Goal: Information Seeking & Learning: Learn about a topic

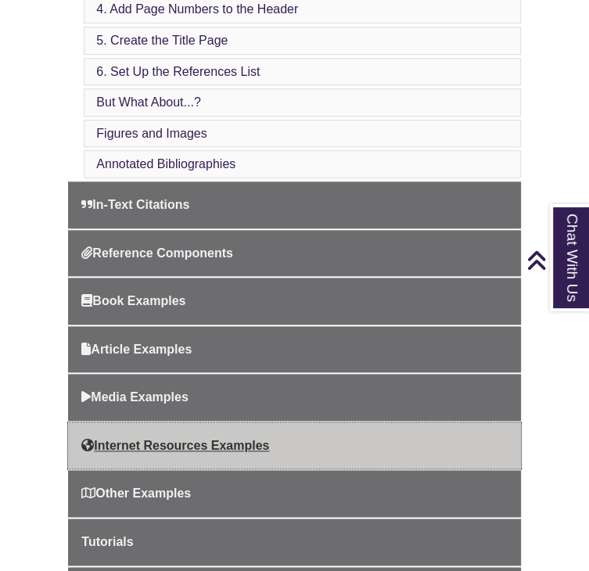
scroll to position [820, 0]
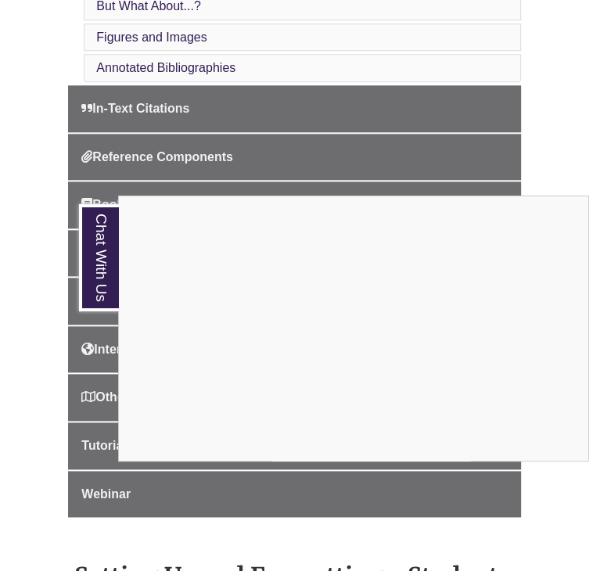
click at [324, 95] on div "Chat With Us" at bounding box center [294, 285] width 589 height 571
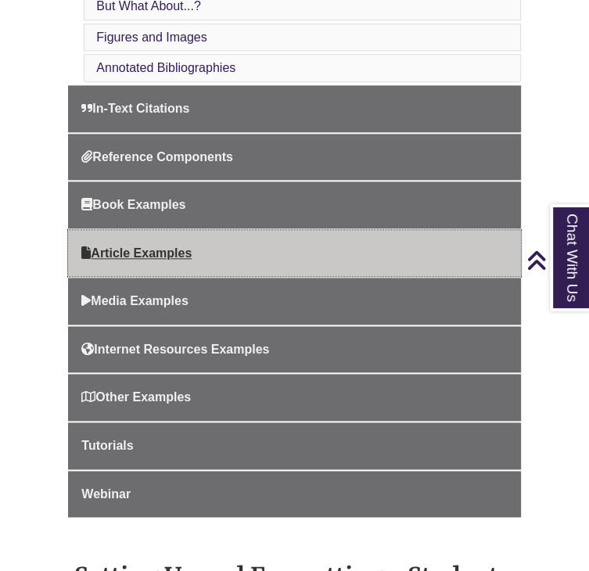
click at [153, 247] on span "Article Examples" at bounding box center [136, 253] width 110 height 13
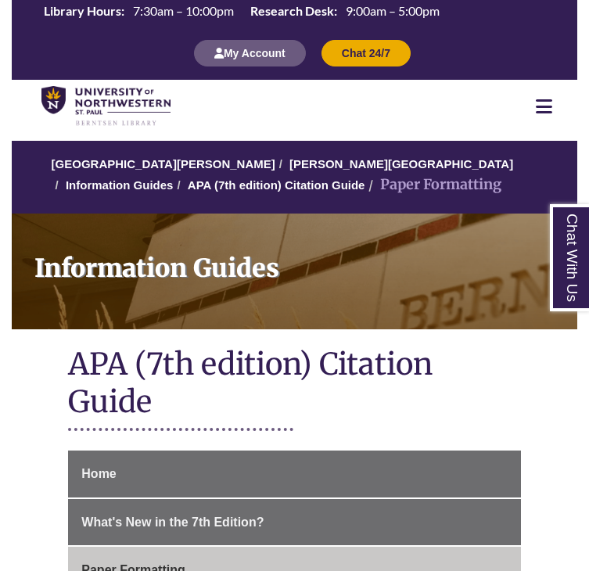
scroll to position [820, 0]
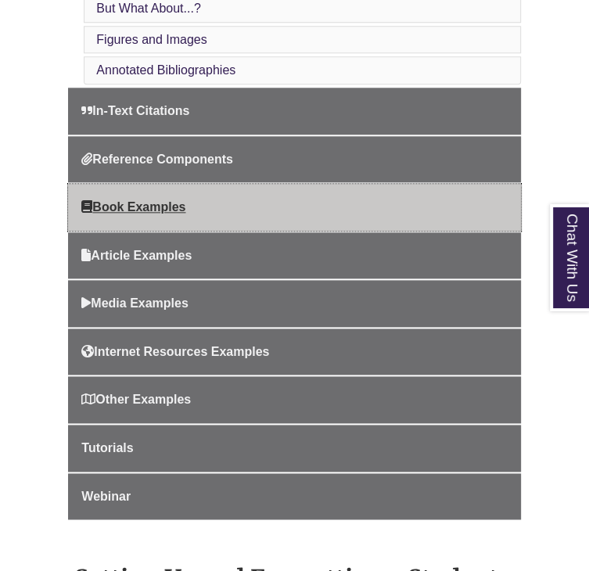
click at [154, 200] on span "Book Examples" at bounding box center [133, 206] width 104 height 13
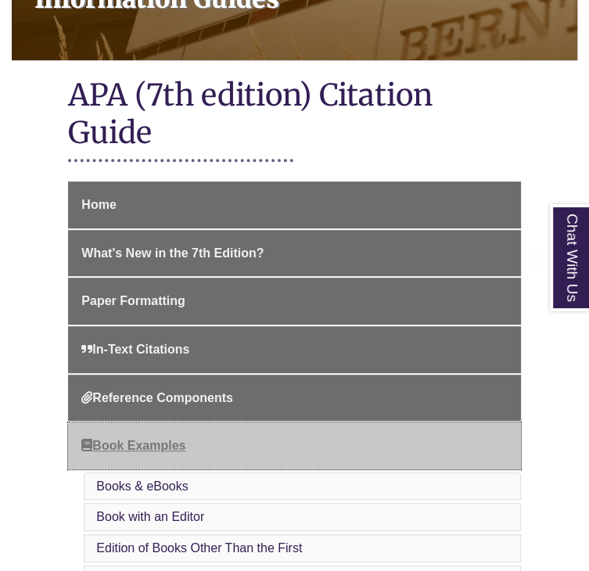
scroll to position [313, 0]
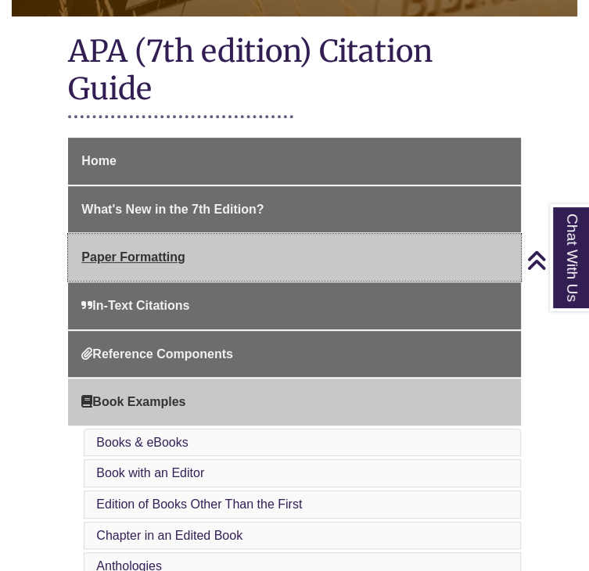
click at [168, 251] on span "Paper Formatting" at bounding box center [132, 256] width 103 height 13
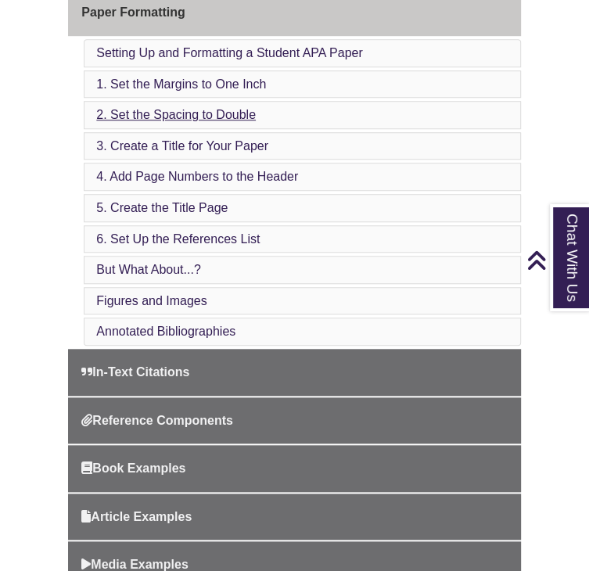
scroll to position [626, 0]
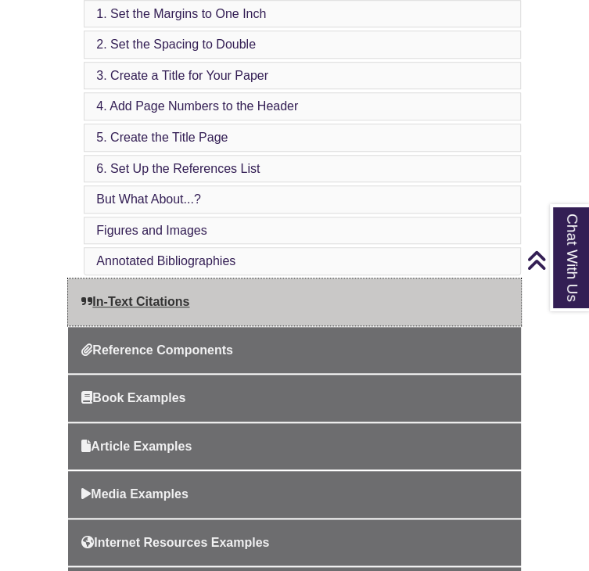
click at [159, 295] on span "In-Text Citations" at bounding box center [135, 301] width 108 height 13
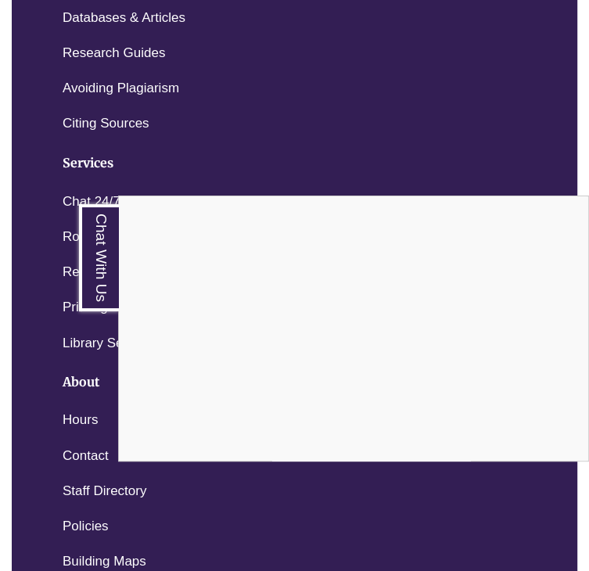
scroll to position [4305, 0]
